Goal: Task Accomplishment & Management: Use online tool/utility

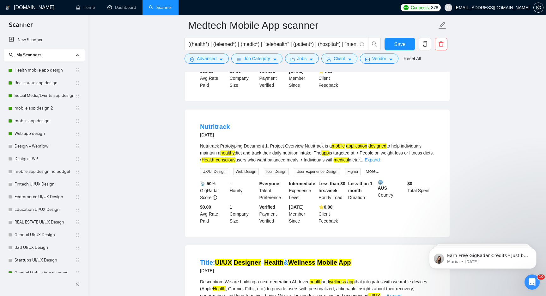
scroll to position [171, 0]
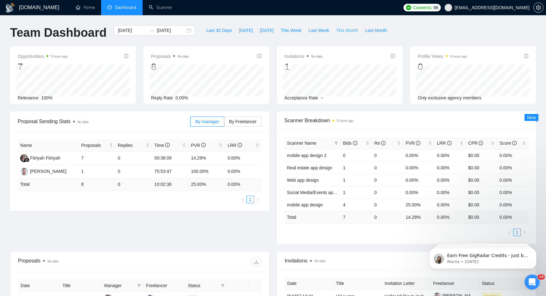
click at [347, 29] on span "This Month" at bounding box center [347, 30] width 22 height 7
type input "2025-08-01"
type input "2025-08-31"
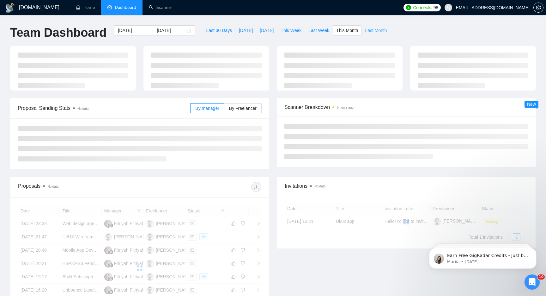
click at [381, 33] on span "Last Month" at bounding box center [376, 30] width 22 height 7
type input "2025-07-01"
type input "2025-07-31"
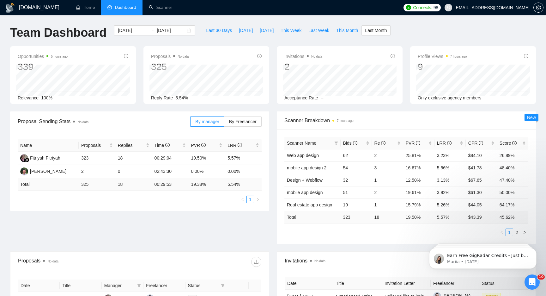
click at [142, 242] on div "Proposal Sending Stats No data By manager By Freelancer Name Proposals Replies …" at bounding box center [273, 181] width 534 height 140
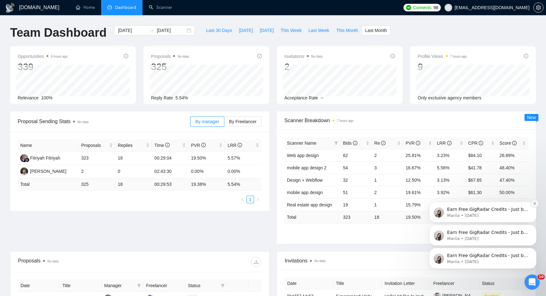
click at [535, 203] on icon "Dismiss notification" at bounding box center [535, 203] width 2 height 2
click at [534, 226] on icon "Dismiss notification" at bounding box center [535, 226] width 2 height 2
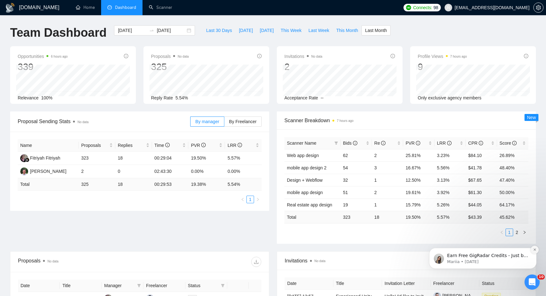
click at [535, 249] on icon "Dismiss notification" at bounding box center [535, 249] width 2 height 2
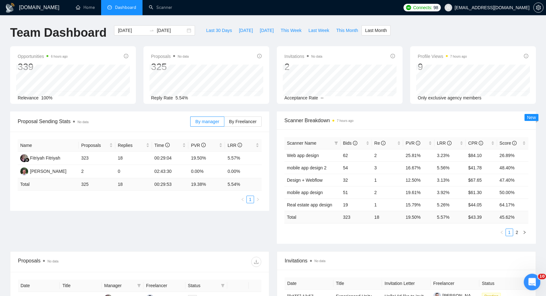
click at [534, 283] on icon "Open Intercom Messenger" at bounding box center [531, 281] width 10 height 10
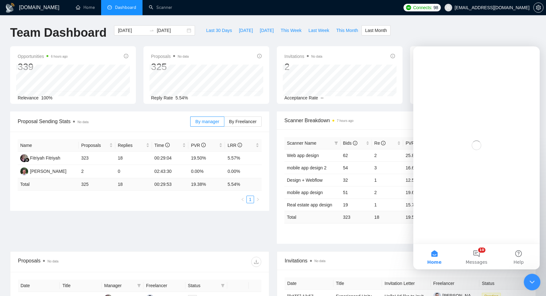
click at [533, 283] on icon "Close Intercom Messenger" at bounding box center [532, 281] width 8 height 8
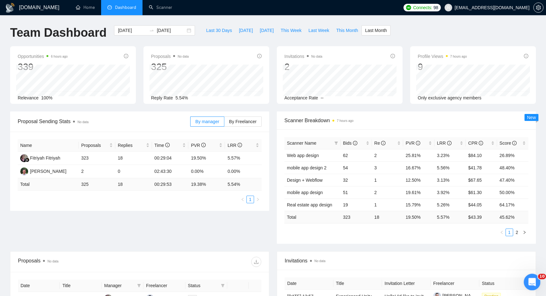
click at [533, 283] on icon "Open Intercom Messenger" at bounding box center [531, 281] width 10 height 10
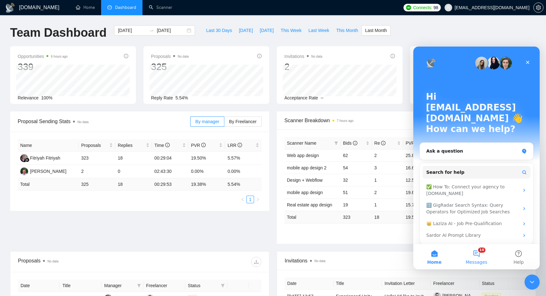
click at [483, 250] on button "10 Messages" at bounding box center [477, 256] width 42 height 25
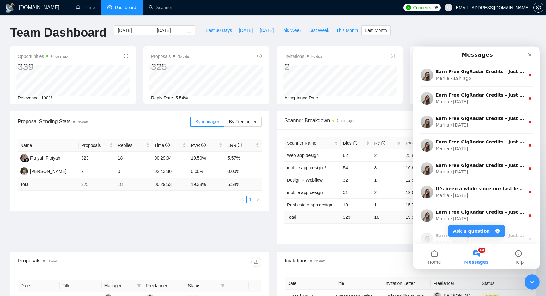
click at [424, 26] on div "Team Dashboard 2025-07-01 2025-07-31 Last 30 Days Today Yesterday This Week Las…" at bounding box center [273, 35] width 534 height 21
click at [529, 54] on icon "Close" at bounding box center [530, 54] width 5 height 5
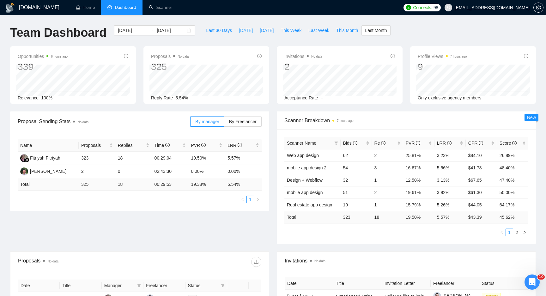
click at [239, 32] on span "Today" at bounding box center [246, 30] width 14 height 7
type input "2025-08-23"
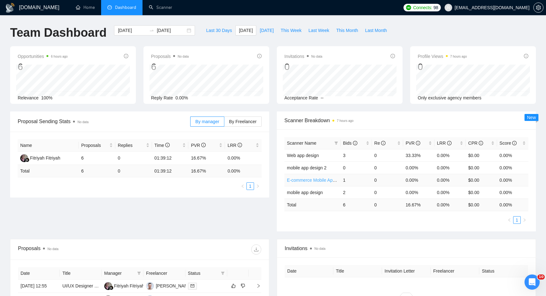
click at [314, 181] on link "E-commerce Mobile App scanner" at bounding box center [319, 179] width 65 height 5
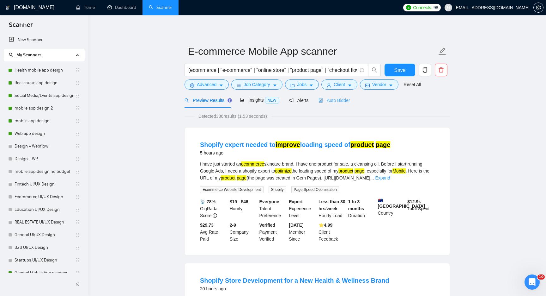
click at [346, 96] on div "Auto Bidder" at bounding box center [334, 100] width 31 height 15
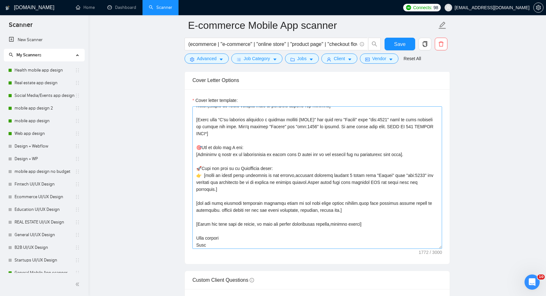
scroll to position [97, 0]
click at [290, 165] on textarea "Cover letter template:" at bounding box center [318, 177] width 250 height 142
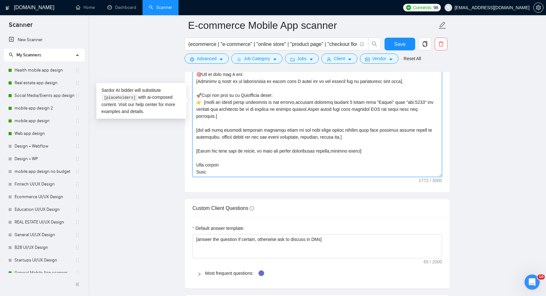
scroll to position [799, 0]
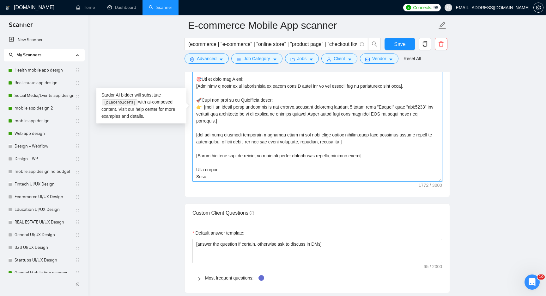
click at [324, 143] on textarea "Cover letter template:" at bounding box center [318, 110] width 250 height 142
click at [376, 139] on textarea "Cover letter template:" at bounding box center [318, 110] width 250 height 142
click at [375, 150] on textarea "Cover letter template:" at bounding box center [318, 110] width 250 height 142
click at [372, 155] on textarea "Cover letter template:" at bounding box center [318, 110] width 250 height 142
click at [292, 172] on textarea "Cover letter template:" at bounding box center [318, 110] width 250 height 142
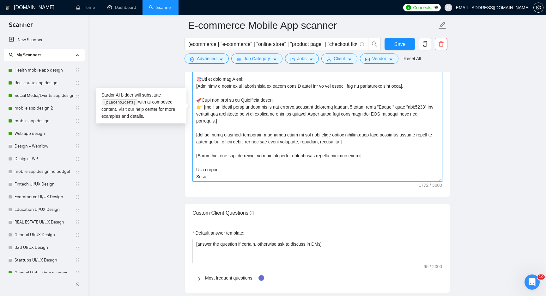
click at [270, 175] on textarea "Cover letter template:" at bounding box center [318, 110] width 250 height 142
click at [279, 167] on textarea "Cover letter template:" at bounding box center [318, 110] width 250 height 142
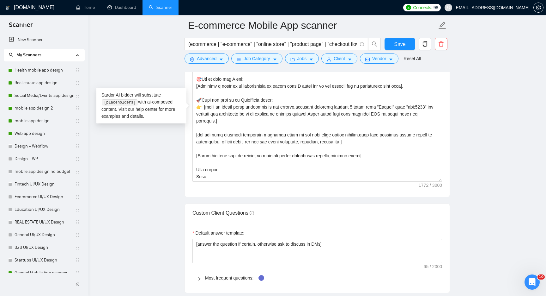
click at [498, 75] on main "E-commerce Mobile App scanner (ecommerce | "e-commerce" | "online store" | "pro…" at bounding box center [318, 105] width 438 height 1758
